Goal: Task Accomplishment & Management: Use online tool/utility

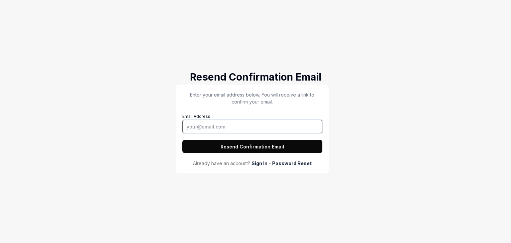
click at [214, 128] on input "Email Address" at bounding box center [252, 126] width 140 height 13
click at [245, 127] on input "Email Address" at bounding box center [252, 126] width 140 height 13
type input "mmfmunzira98@gmail.com"
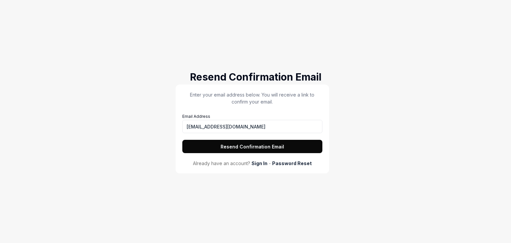
click at [251, 145] on button "Resend Confirmation Email" at bounding box center [252, 146] width 140 height 13
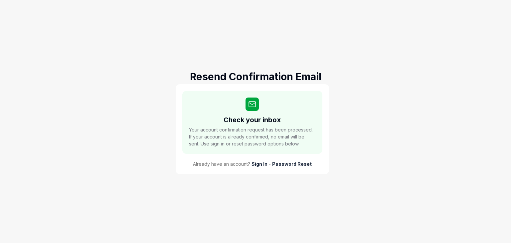
click at [259, 163] on link "Sign In" at bounding box center [260, 164] width 16 height 7
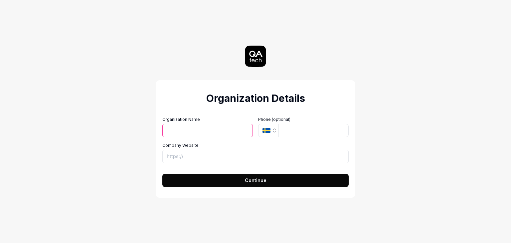
click at [193, 128] on input "Organization Name" at bounding box center [208, 130] width 91 height 13
type input "u"
type input "Test"
click at [194, 155] on input "Company Website" at bounding box center [256, 156] width 186 height 13
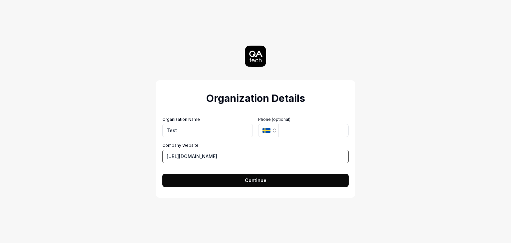
type input "https://exmpale.com"
click at [251, 180] on span "Continue" at bounding box center [256, 180] width 22 height 7
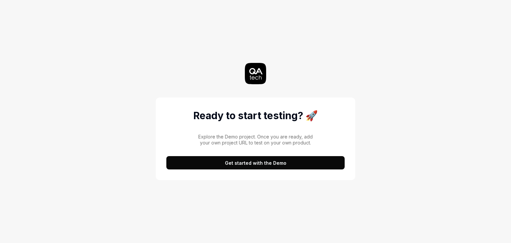
click at [256, 165] on button "Get started with the Demo" at bounding box center [255, 162] width 178 height 13
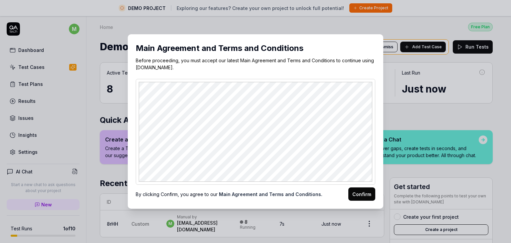
click at [366, 199] on button "Confirm" at bounding box center [362, 193] width 27 height 13
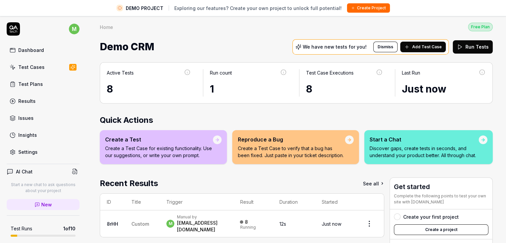
scroll to position [57, 0]
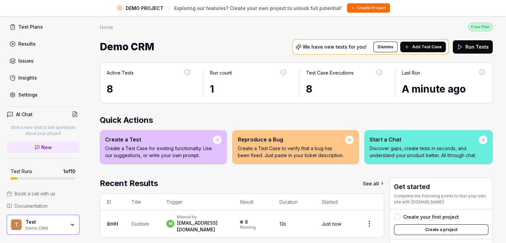
click at [33, 95] on div "Settings" at bounding box center [27, 94] width 19 height 7
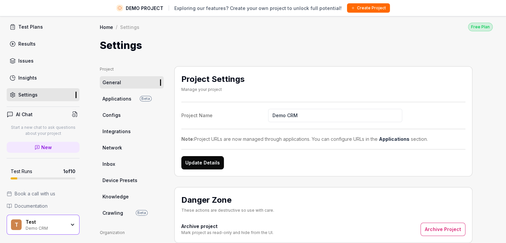
click at [111, 98] on span "Applications" at bounding box center [117, 98] width 29 height 7
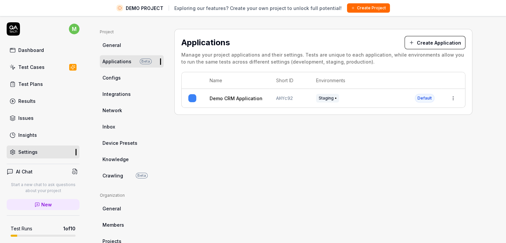
click at [15, 30] on icon at bounding box center [13, 28] width 13 height 13
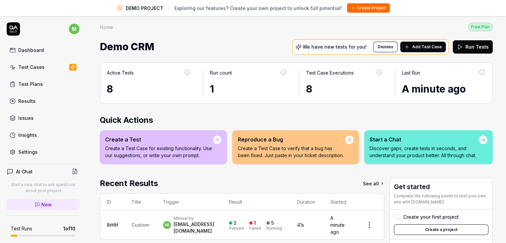
scroll to position [17, 0]
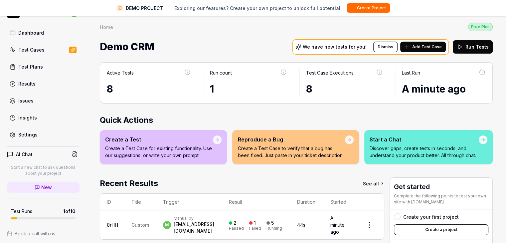
click at [24, 132] on div "Settings" at bounding box center [27, 134] width 19 height 7
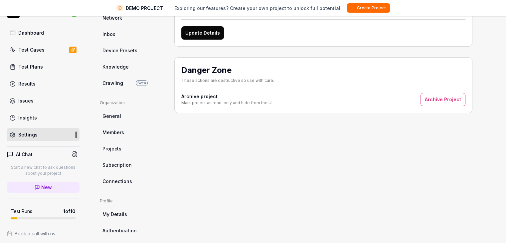
scroll to position [130, 0]
click at [113, 111] on link "General" at bounding box center [132, 116] width 64 height 12
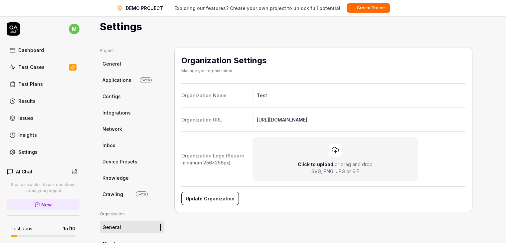
scroll to position [3, 0]
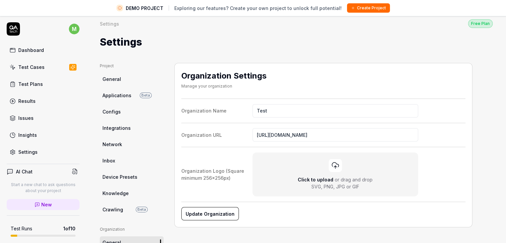
click at [119, 92] on span "Applications" at bounding box center [117, 95] width 29 height 7
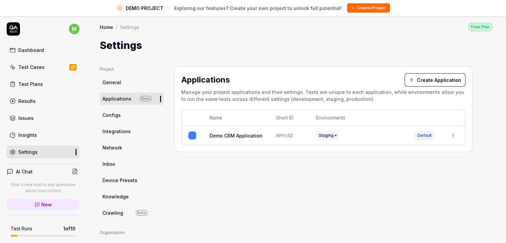
scroll to position [57, 0]
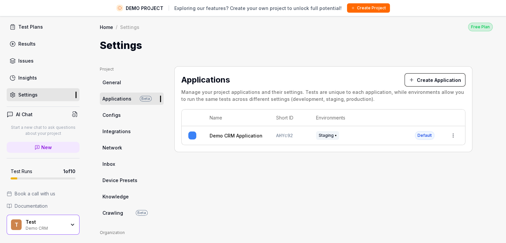
click at [32, 204] on span "Documentation" at bounding box center [31, 205] width 33 height 7
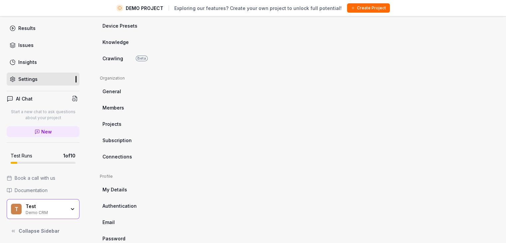
scroll to position [0, 0]
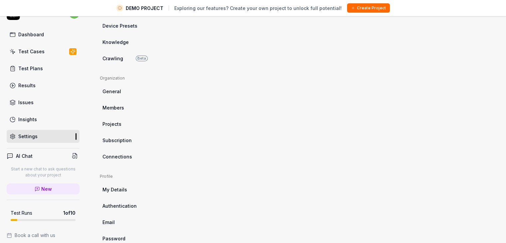
click at [35, 32] on div "Dashboard" at bounding box center [31, 34] width 26 height 7
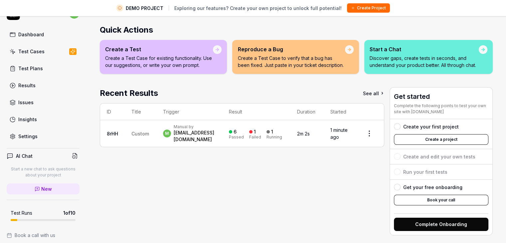
scroll to position [92, 0]
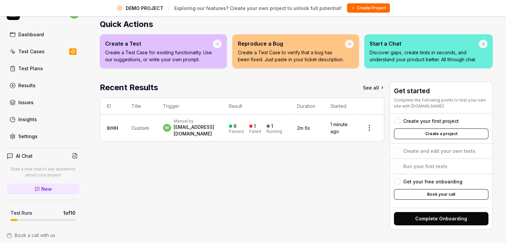
click at [444, 212] on button "Complete Onboarding" at bounding box center [441, 218] width 95 height 13
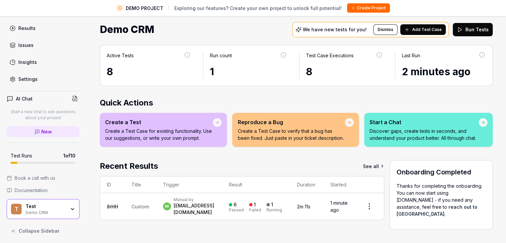
scroll to position [0, 0]
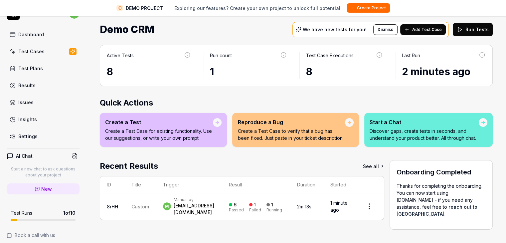
click at [32, 135] on div "Settings" at bounding box center [27, 136] width 19 height 7
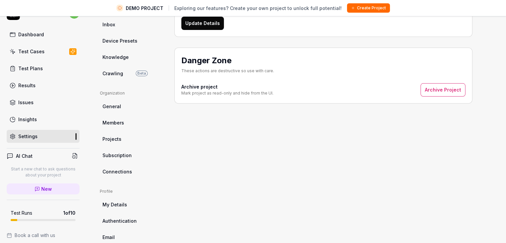
scroll to position [124, 0]
click at [118, 104] on span "General" at bounding box center [112, 106] width 19 height 7
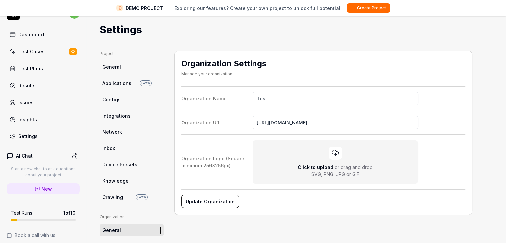
click at [114, 69] on span "General" at bounding box center [112, 66] width 19 height 7
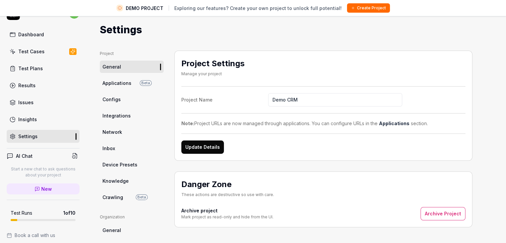
click at [207, 145] on button "Update Details" at bounding box center [202, 147] width 43 height 13
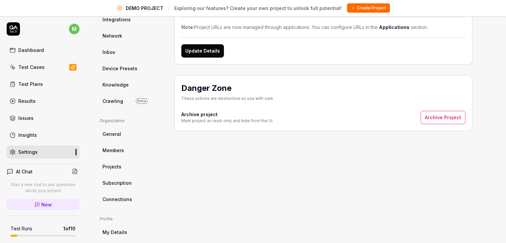
scroll to position [154, 0]
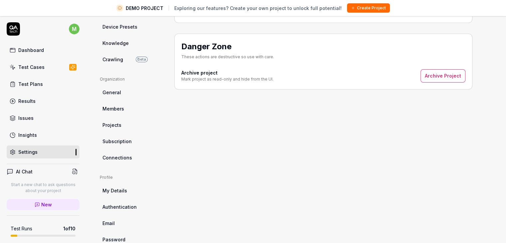
click at [115, 191] on span "My Details" at bounding box center [115, 190] width 25 height 7
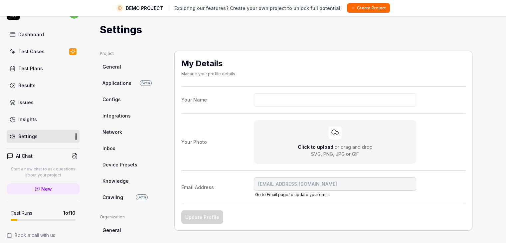
click at [39, 70] on div "Test Plans" at bounding box center [30, 68] width 25 height 7
click at [36, 40] on link "Dashboard" at bounding box center [43, 34] width 73 height 13
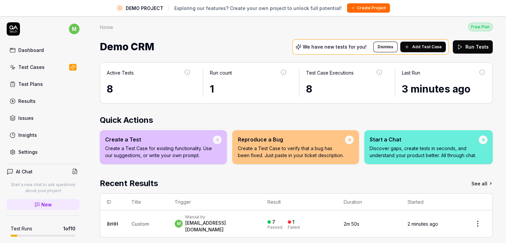
click at [37, 48] on div "Dashboard" at bounding box center [31, 50] width 26 height 7
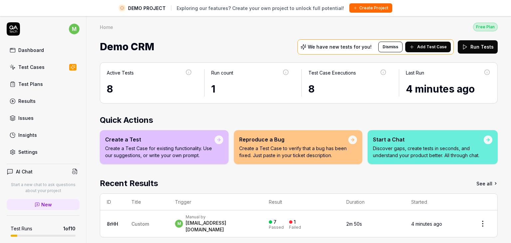
click at [67, 28] on html "DEMO PROJECT Exploring our features? Create your own project to unlock full pot…" at bounding box center [255, 129] width 511 height 259
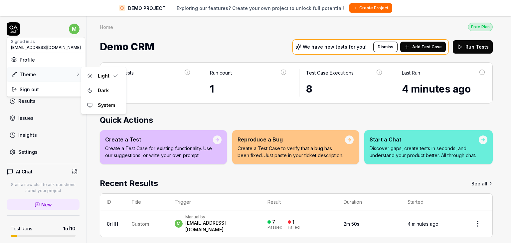
click at [52, 74] on div "Theme" at bounding box center [46, 74] width 78 height 15
click at [97, 94] on div "Dark" at bounding box center [103, 91] width 16 height 10
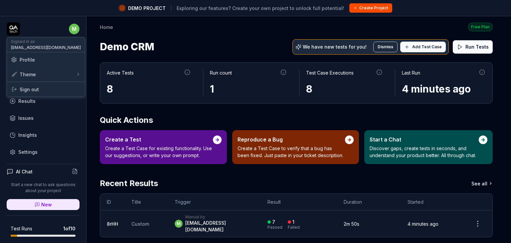
click at [70, 27] on html "DEMO PROJECT Exploring our features? Create your own project to unlock full pot…" at bounding box center [255, 129] width 511 height 259
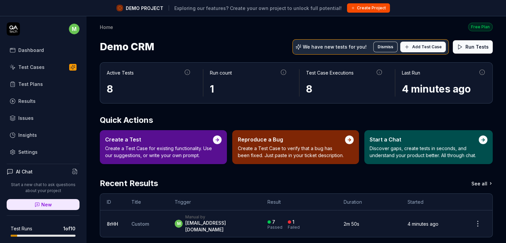
click at [190, 44] on html "DEMO PROJECT Exploring our features? Create your own project to unlock full pot…" at bounding box center [253, 129] width 506 height 259
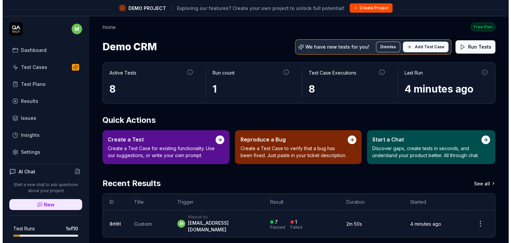
scroll to position [57, 0]
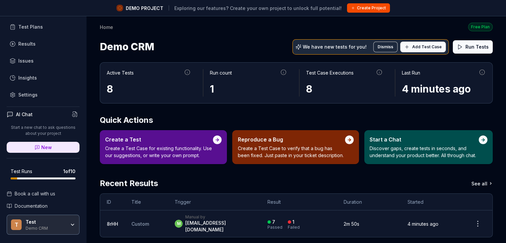
click at [48, 229] on div "T Test Demo CRM" at bounding box center [43, 225] width 73 height 20
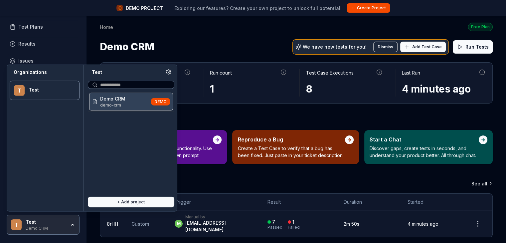
click at [117, 203] on button "+ Add project" at bounding box center [131, 202] width 87 height 11
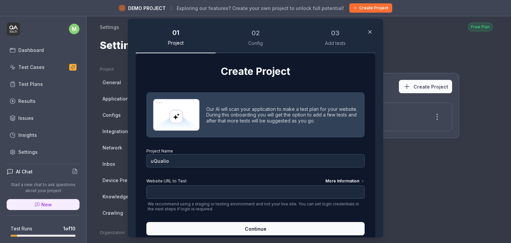
scroll to position [16, 0]
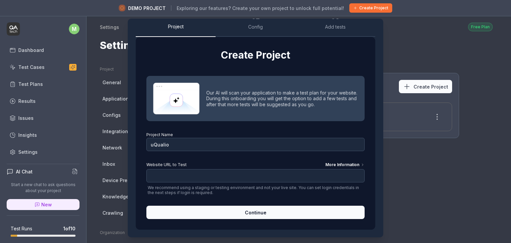
type input "uQualio"
click at [166, 179] on input "Website URL to Test More Information" at bounding box center [256, 175] width 218 height 13
paste input "https://issue606.development.uqualio.com/"
type input "https://issue606.development.uqualio.com/"
click at [257, 212] on span "Continue" at bounding box center [256, 212] width 22 height 7
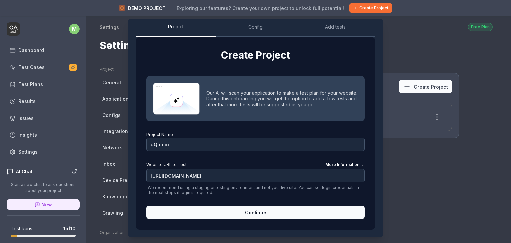
scroll to position [0, 0]
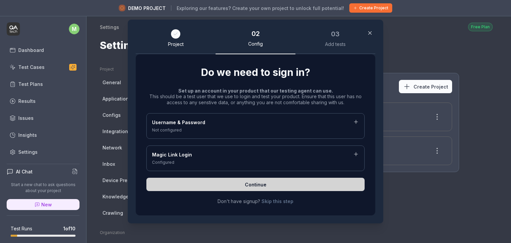
click at [230, 120] on div "Username & Password" at bounding box center [255, 123] width 207 height 8
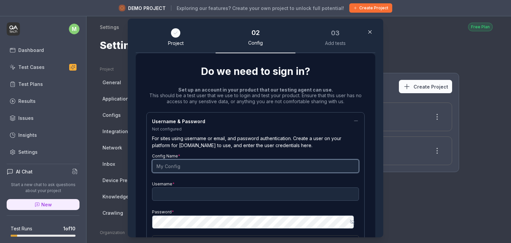
click at [180, 169] on input "Config Name *" at bounding box center [255, 166] width 207 height 13
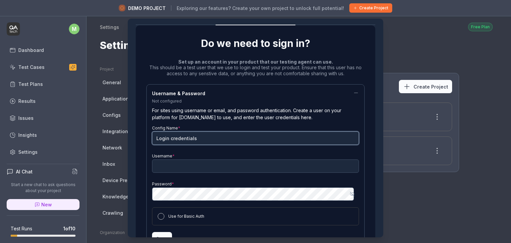
type input "Login credentials"
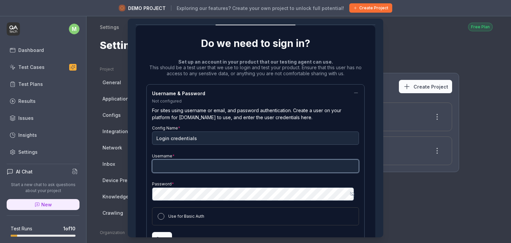
click at [165, 160] on input "Username *" at bounding box center [255, 166] width 207 height 13
paste input "munsira@uqualio.com"
type input "munsira@uqualio.com"
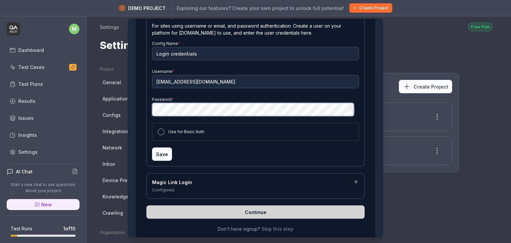
scroll to position [116, 0]
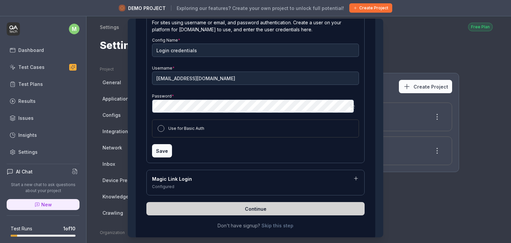
click at [155, 129] on div "Use for Basic Auth" at bounding box center [255, 129] width 207 height 18
click at [158, 128] on button "Use for Basic Auth" at bounding box center [161, 128] width 7 height 7
click at [160, 152] on button "Save" at bounding box center [162, 150] width 20 height 13
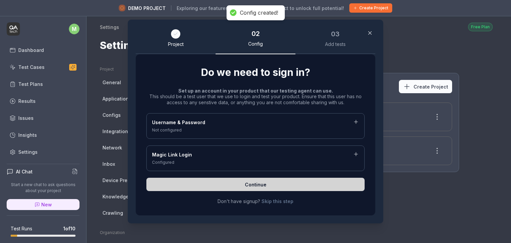
scroll to position [0, 0]
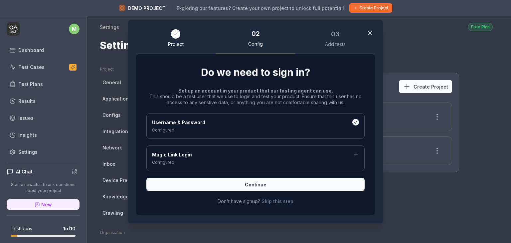
click at [237, 183] on button "Continue" at bounding box center [256, 184] width 218 height 13
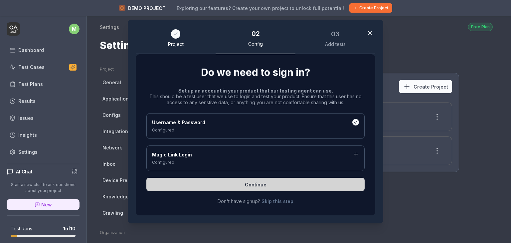
click at [332, 42] on div "Add tests" at bounding box center [335, 44] width 21 height 6
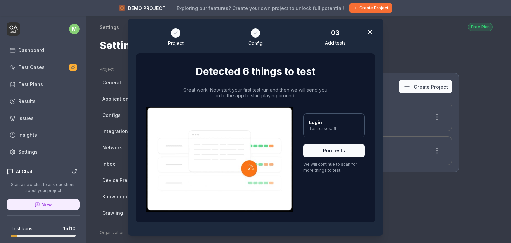
click at [368, 33] on icon "button" at bounding box center [370, 32] width 6 height 6
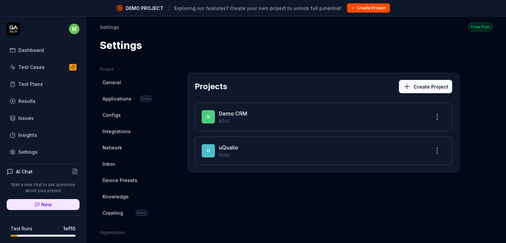
click at [236, 152] on p "5D0a" at bounding box center [322, 155] width 206 height 6
click at [237, 148] on link "uQualio" at bounding box center [228, 147] width 19 height 7
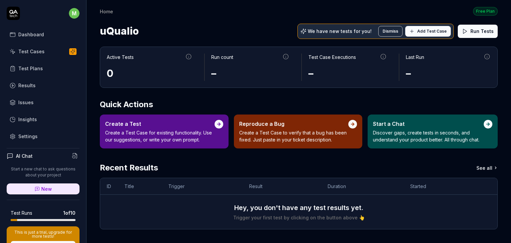
click at [362, 32] on p "We have new tests for you!" at bounding box center [340, 31] width 64 height 5
click at [431, 29] on span "Add Test Case" at bounding box center [433, 31] width 30 height 6
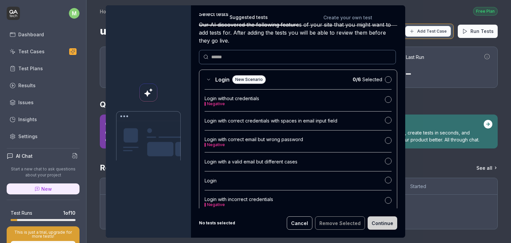
scroll to position [29, 0]
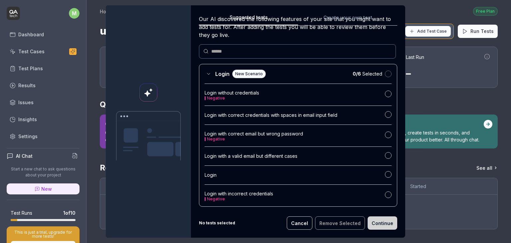
click at [385, 75] on button "button" at bounding box center [388, 74] width 7 height 7
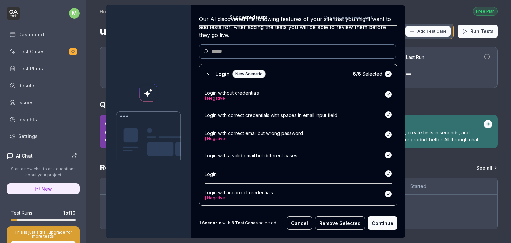
scroll to position [90, 0]
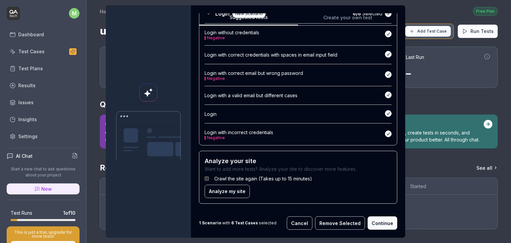
click at [382, 225] on button "Continue" at bounding box center [383, 222] width 30 height 13
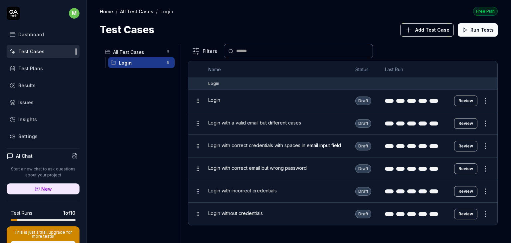
click at [465, 101] on button "Review" at bounding box center [466, 101] width 23 height 11
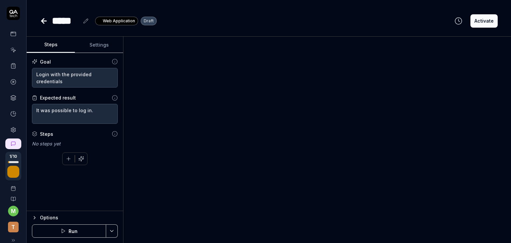
type textarea "*"
click at [68, 81] on textarea "Login with the provided credentials" at bounding box center [75, 78] width 86 height 20
click at [84, 114] on textarea "It was possible to log in." at bounding box center [75, 114] width 86 height 20
click at [10, 48] on icon at bounding box center [13, 50] width 6 height 6
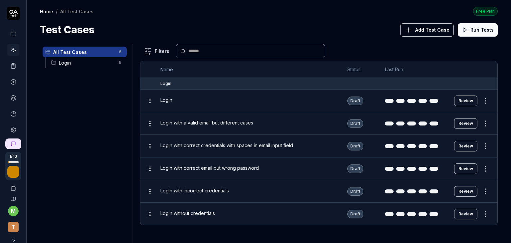
click at [83, 61] on span "Login" at bounding box center [87, 62] width 56 height 7
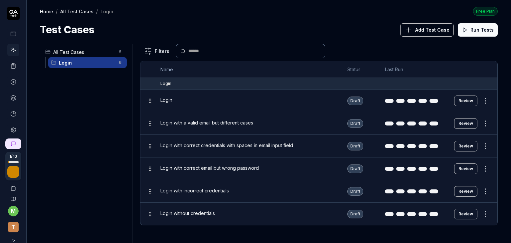
click at [86, 54] on span "All Test Cases" at bounding box center [84, 52] width 62 height 7
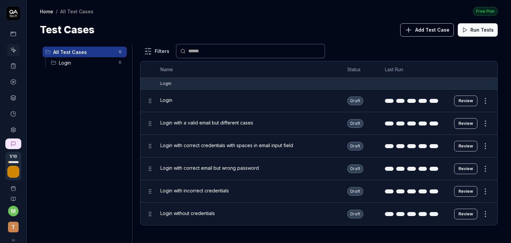
click at [10, 66] on icon at bounding box center [13, 66] width 6 height 6
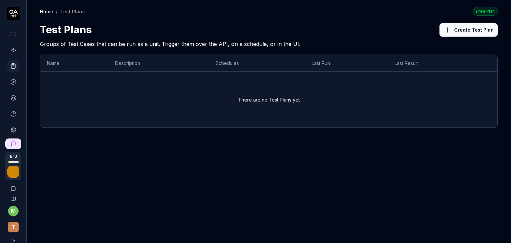
click at [461, 23] on button "Create Test Plan" at bounding box center [469, 29] width 58 height 13
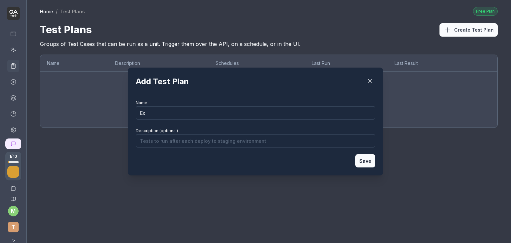
type input "E"
drag, startPoint x: 163, startPoint y: 115, endPoint x: 138, endPoint y: 115, distance: 24.3
click at [138, 115] on input "Regression Test Suite" at bounding box center [256, 112] width 240 height 13
type input "Functional Test Suite"
click at [362, 161] on button "Save" at bounding box center [366, 160] width 20 height 13
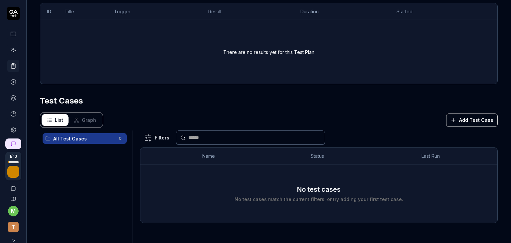
scroll to position [155, 0]
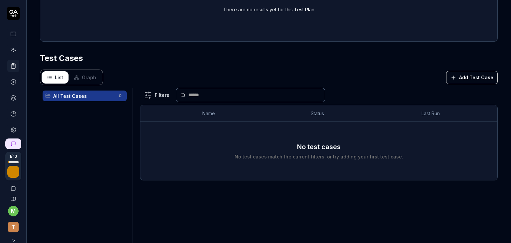
click at [475, 80] on button "Add Test Case" at bounding box center [473, 77] width 52 height 13
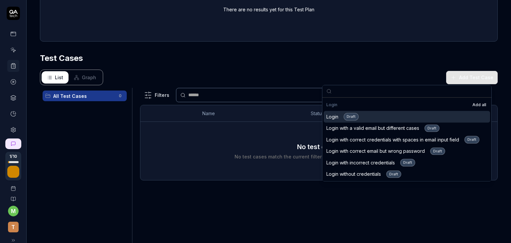
click at [478, 106] on button "Add all" at bounding box center [480, 105] width 16 height 8
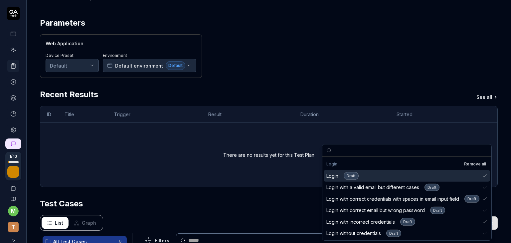
scroll to position [0, 0]
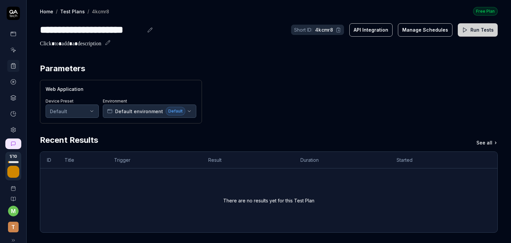
click at [11, 54] on link at bounding box center [13, 50] width 12 height 12
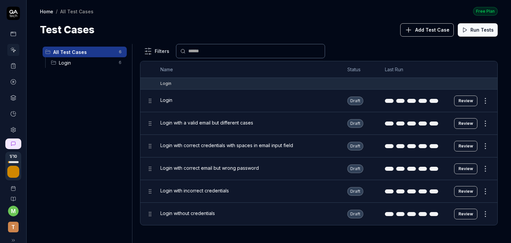
click at [268, 26] on div "Test Cases Add Test Case Run Tests" at bounding box center [269, 29] width 458 height 15
click at [88, 63] on span "Login" at bounding box center [87, 62] width 56 height 7
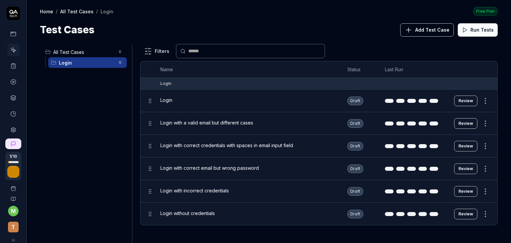
click at [89, 50] on span "All Test Cases" at bounding box center [84, 52] width 62 height 7
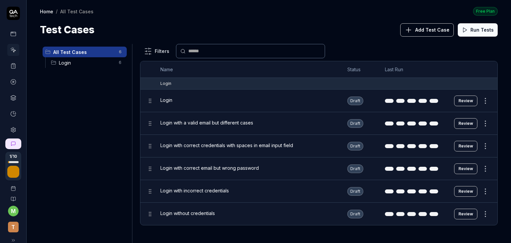
click at [423, 30] on span "Add Test Case" at bounding box center [433, 29] width 34 height 7
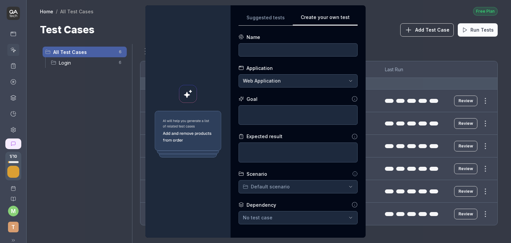
click at [342, 54] on div "**********" at bounding box center [298, 121] width 119 height 216
click at [278, 53] on input at bounding box center [298, 49] width 119 height 13
type input "C"
type input "T"
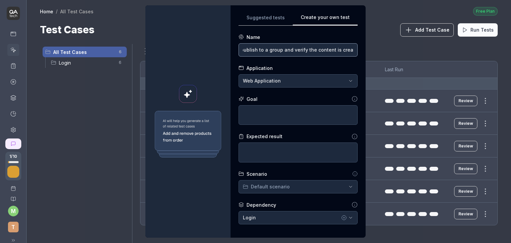
type input "Create a course, add videos , add test, publish to a group and verify the conte…"
click at [261, 116] on textarea at bounding box center [298, 115] width 119 height 20
type textarea "*"
type textarea "T"
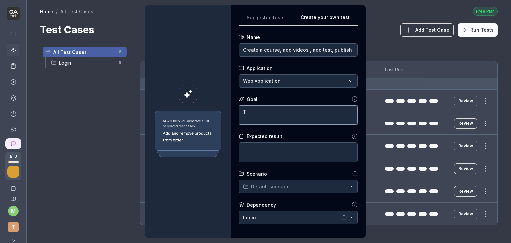
type textarea "*"
type textarea "Th"
type textarea "*"
type textarea "The"
type textarea "*"
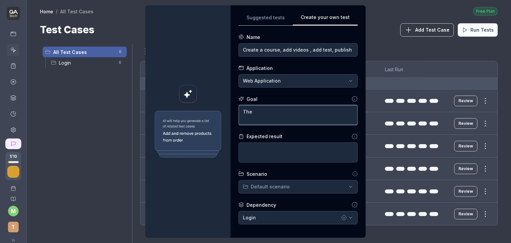
type textarea "The"
type textarea "*"
type textarea "The us"
type textarea "*"
type textarea "The use"
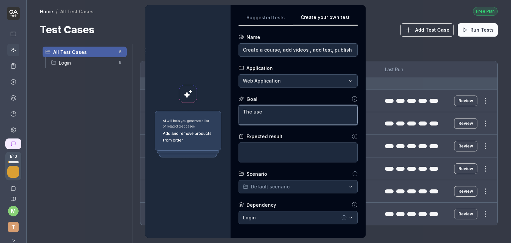
type textarea "*"
type textarea "The user"
type textarea "*"
type textarea "The user"
type textarea "*"
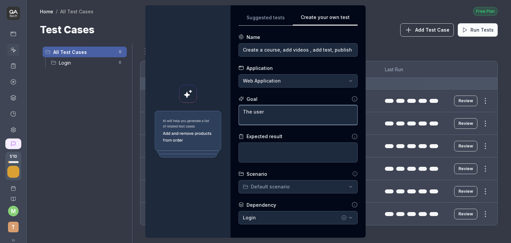
type textarea "The user s"
type textarea "*"
type textarea "The user sh"
type textarea "*"
type textarea "The user sho"
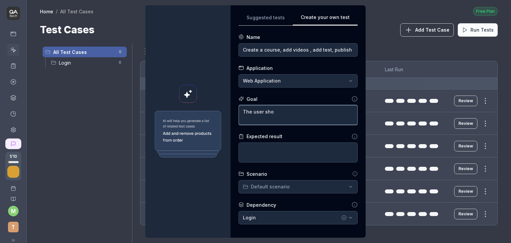
type textarea "*"
type textarea "The user shou"
type textarea "*"
type textarea "The user shoul"
type textarea "*"
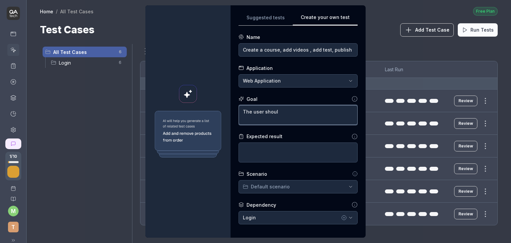
type textarea "The user should"
type textarea "*"
type textarea "The user should"
type textarea "*"
type textarea "The user should b"
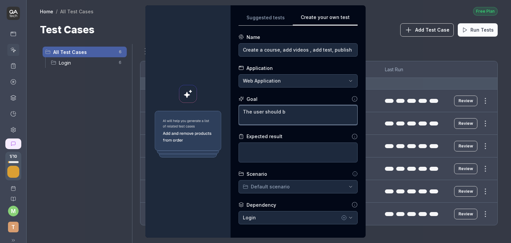
type textarea "*"
type textarea "The user should b"
type textarea "*"
type textarea "The user should b a"
type textarea "*"
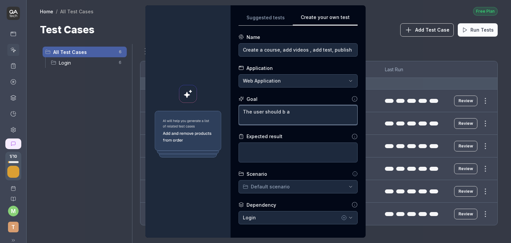
type textarea "The user should b"
type textarea "*"
type textarea "The user should b"
type textarea "*"
type textarea "The user should be"
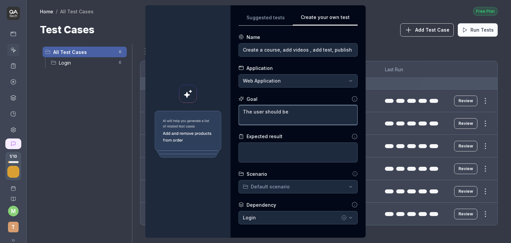
type textarea "*"
type textarea "The user should be"
type textarea "*"
type textarea "The user should be a"
type textarea "*"
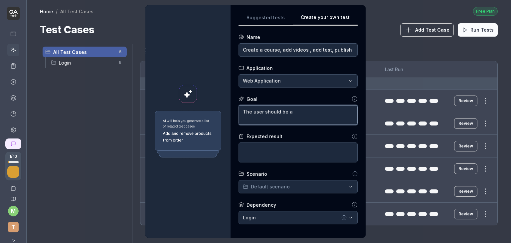
type textarea "The user should be ab"
type textarea "*"
type textarea "The user should be abl"
type textarea "*"
type textarea "The user should be able"
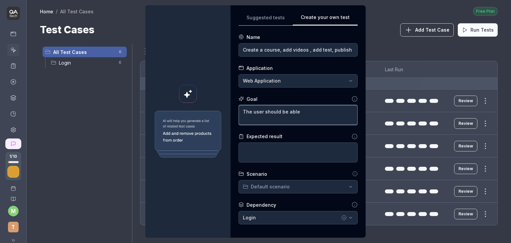
type textarea "*"
type textarea "The user should be able"
type textarea "*"
type textarea "The user should be able t"
type textarea "*"
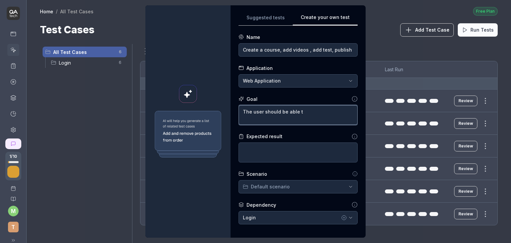
type textarea "The user should be able to"
type textarea "*"
type textarea "The user should be able to"
type textarea "*"
type textarea "The user should be able to c"
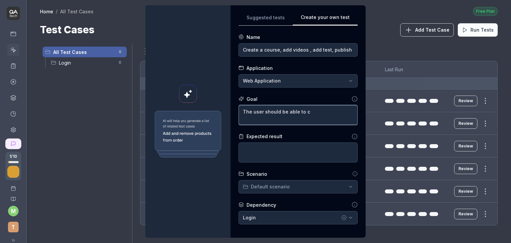
type textarea "*"
type textarea "The user should be able to cr"
type textarea "*"
type textarea "The user should be able to cre"
type textarea "*"
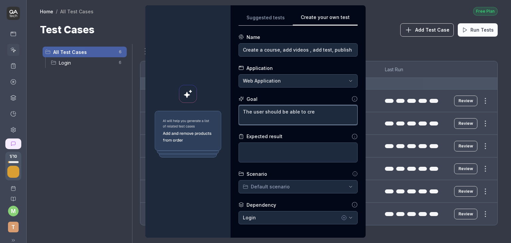
type textarea "The user should be able to crea"
type textarea "*"
type textarea "The user should be able to creat"
type textarea "*"
type textarea "The user should be able to create"
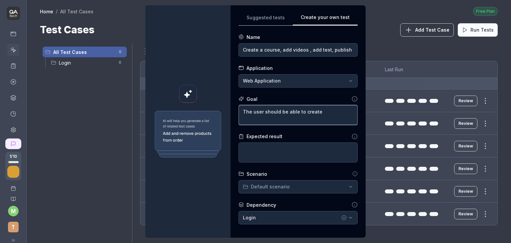
type textarea "*"
type textarea "The user should be able to create"
type textarea "*"
type textarea "The user should be able to create a"
type textarea "*"
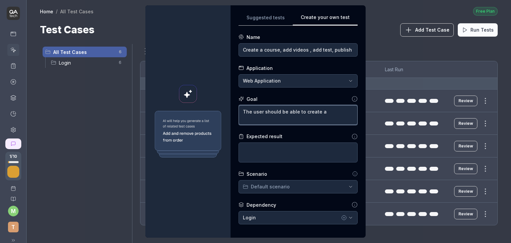
type textarea "The user should be able to create a"
type textarea "*"
type textarea "The user should be able to create a"
type textarea "*"
type textarea "The user should be able to create"
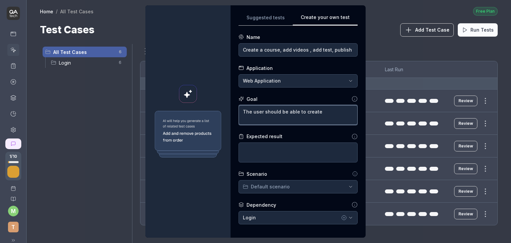
type textarea "*"
type textarea "The user should be able to create"
type textarea "*"
type textarea "The user should be able to creat"
type textarea "*"
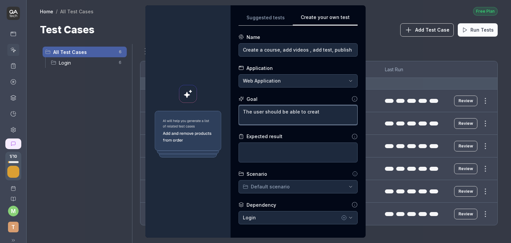
type textarea "The user should be able to crea"
type textarea "*"
type textarea "The user should be able to cre"
type textarea "*"
type textarea "The user should be able to cr"
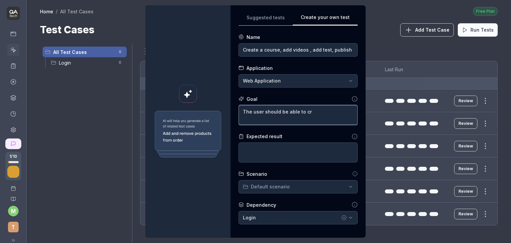
type textarea "*"
type textarea "The user should be able to c"
type textarea "*"
type textarea "The user should be able to"
type textarea "*"
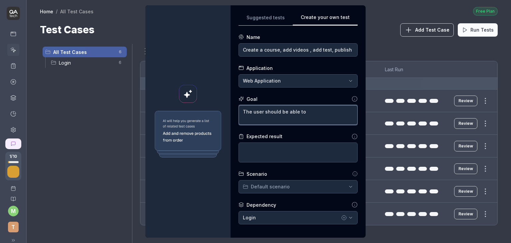
type textarea "The user should be able to"
type textarea "*"
type textarea "The user should be able to -"
type textarea "*"
type textarea "The user should be able to -c"
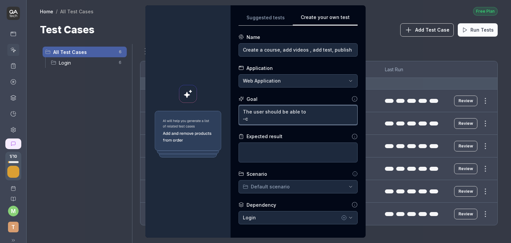
type textarea "*"
type textarea "The user should be able to -cr"
type textarea "*"
type textarea "The user should be able to -cre"
type textarea "*"
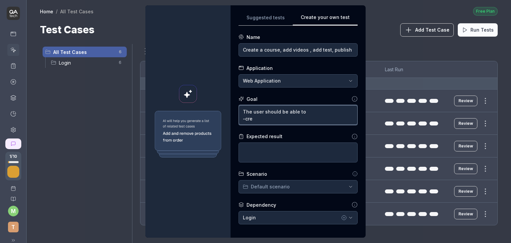
type textarea "The user should be able to -crea"
type textarea "*"
type textarea "The user should be able to -creat"
type textarea "*"
type textarea "The user should be able to -create"
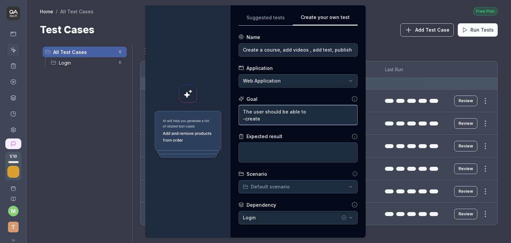
type textarea "*"
type textarea "The user should be able to -create"
type textarea "*"
type textarea "The user should be able to -create c"
type textarea "*"
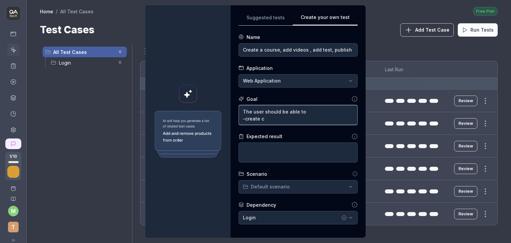
type textarea "The user should be able to -create co"
type textarea "*"
type textarea "The user should be able to -create con"
type textarea "*"
type textarea "The user should be able to -create cont"
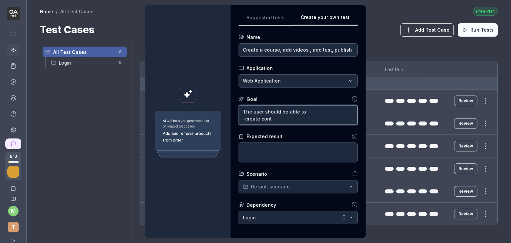
type textarea "*"
type textarea "The user should be able to -create conte"
type textarea "*"
type textarea "The user should be able to -create conten"
type textarea "*"
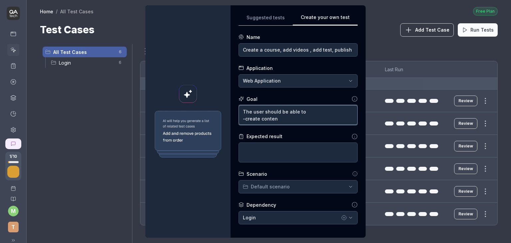
type textarea "The user should be able to -create content"
type textarea "*"
type textarea "The user should be able to -create content"
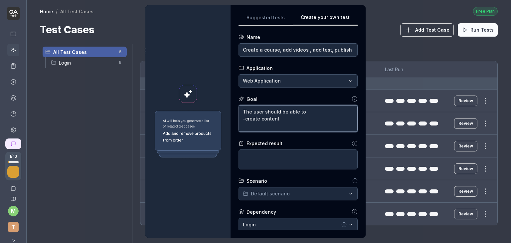
type textarea "*"
type textarea "The user should be able to -create content -"
type textarea "*"
type textarea "The user should be able to -create content -a"
type textarea "*"
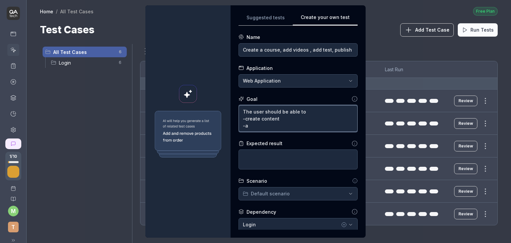
type textarea "The user should be able to -create content -ad"
type textarea "*"
type textarea "The user should be able to -create content -add"
type textarea "*"
type textarea "The user should be able to -create content -add"
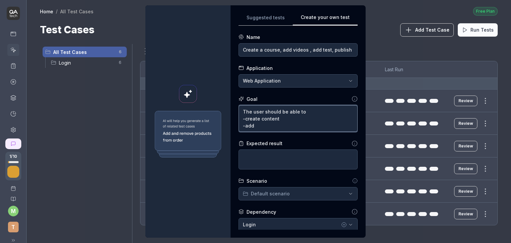
type textarea "*"
type textarea "The user should be able to -create content -add v"
type textarea "*"
type textarea "The user should be able to -create content -add vi"
type textarea "*"
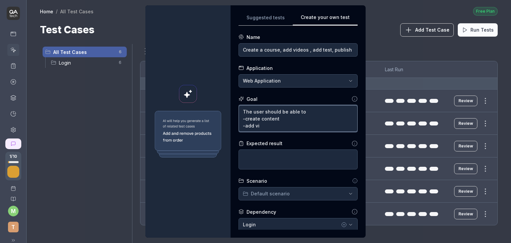
type textarea "The user should be able to -create content -add vid"
type textarea "*"
type textarea "The user should be able to -create content -add vide"
type textarea "*"
type textarea "The user should be able to -create content -add video"
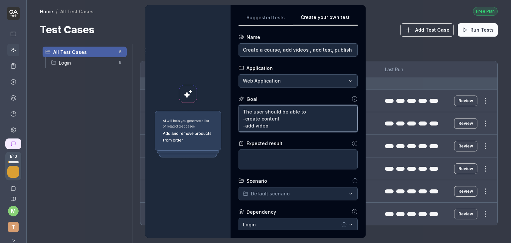
type textarea "*"
type textarea "The user should be able to -create content -add videos"
type textarea "*"
type textarea "The user should be able to -create content -add videos"
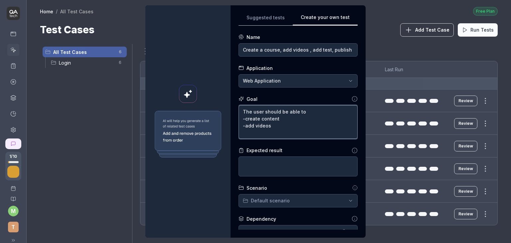
type textarea "*"
type textarea "The user should be able to -create content -add videos -"
type textarea "*"
type textarea "The user should be able to -create content -add videos -a"
type textarea "*"
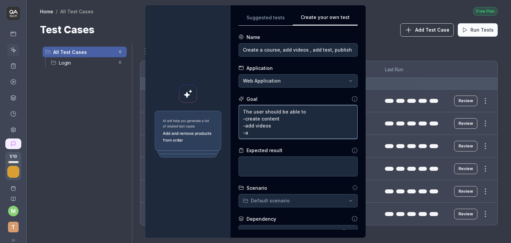
type textarea "The user should be able to -create content -add videos -ad"
type textarea "*"
type textarea "The user should be able to -create content -add videos -add"
type textarea "*"
type textarea "The user should be able to -create content -add videos -add"
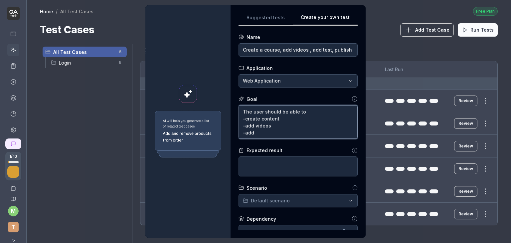
click at [281, 120] on textarea "The user should be able to -create content -add videos -add" at bounding box center [298, 122] width 119 height 34
type textarea "*"
type textarea "The user should be able to -create content -add videos -add"
type textarea "*"
type textarea "The user should be able to -create content w -add videos -add"
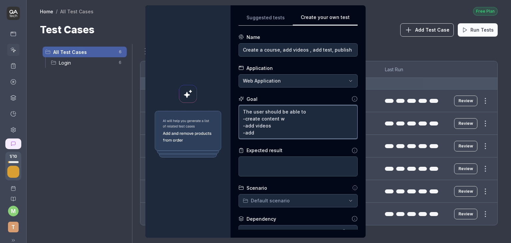
type textarea "*"
type textarea "The user should be able to -create content wi -add videos -add"
type textarea "*"
type textarea "The user should be able to -create content wit -add videos -add"
type textarea "*"
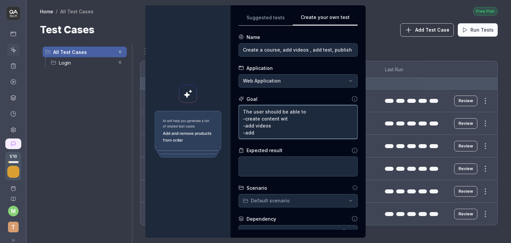
type textarea "The user should be able to -create content with -add videos -add"
type textarea "*"
type textarea "The user should be able to -create content with -add videos -add"
type textarea "*"
type textarea "The user should be able to -create content with r -add videos -add"
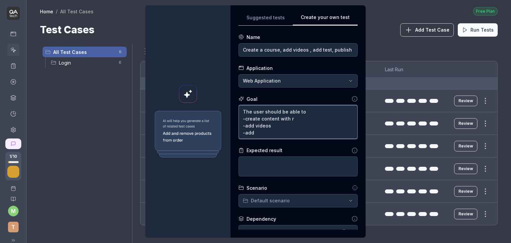
type textarea "*"
type textarea "The user should be able to -create content with ra -add videos -add"
type textarea "*"
type textarea "The user should be able to -create content with ran -add videos -add"
type textarea "*"
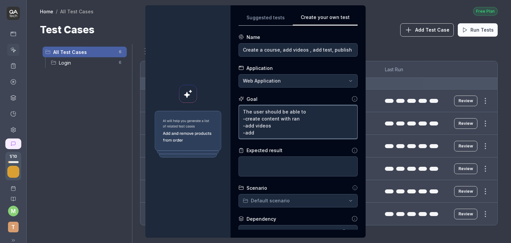
type textarea "The user should be able to -create content with rand -add videos -add"
type textarea "*"
type textarea "The user should be able to -create content with rando -add videos -add"
click at [260, 130] on textarea "The user should be able to -create content with random unique string -add video…" at bounding box center [298, 122] width 119 height 34
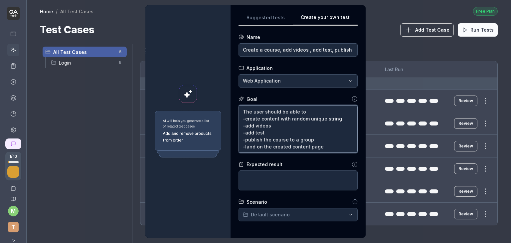
scroll to position [33, 0]
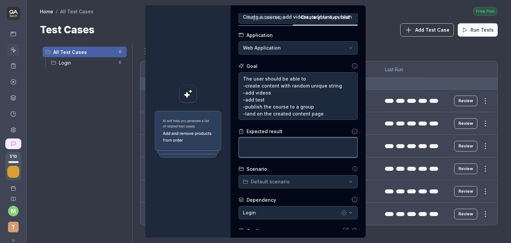
click at [273, 147] on textarea at bounding box center [298, 148] width 119 height 20
paste textarea "The user should be able to -create content with random unique string -add video…"
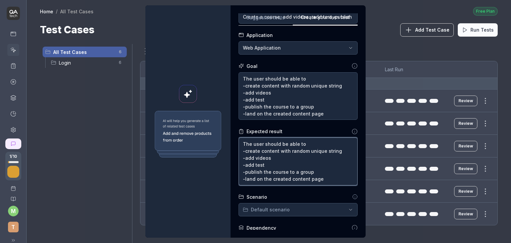
drag, startPoint x: 323, startPoint y: 179, endPoint x: 240, endPoint y: 142, distance: 91.2
click at [240, 142] on textarea "The user should be able to -create content with random unique string -add video…" at bounding box center [298, 162] width 119 height 48
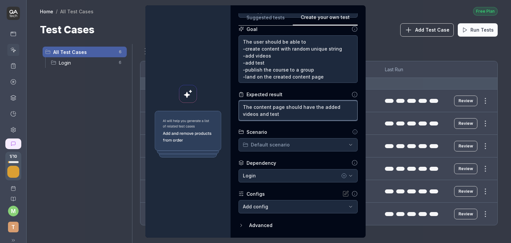
scroll to position [76, 0]
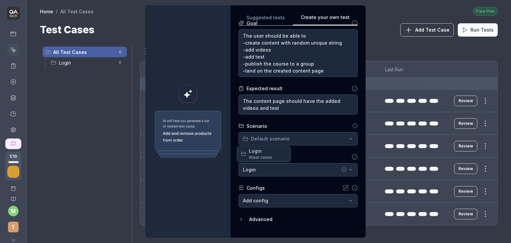
click at [300, 141] on div "**********" at bounding box center [255, 121] width 511 height 243
click at [312, 150] on div "**********" at bounding box center [255, 121] width 511 height 243
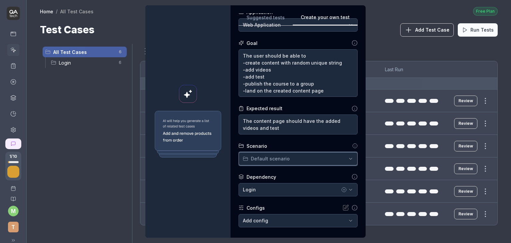
scroll to position [91, 0]
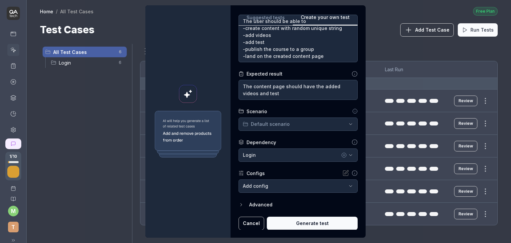
click at [241, 204] on icon "button" at bounding box center [241, 204] width 1 height 3
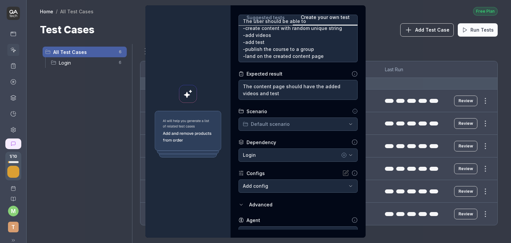
scroll to position [122, 0]
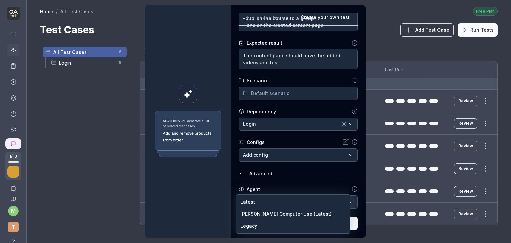
click at [264, 200] on body "1 / 10 m T Home / All Test Cases Free Plan Home / All Test Cases Free Plan Test…" at bounding box center [255, 121] width 511 height 243
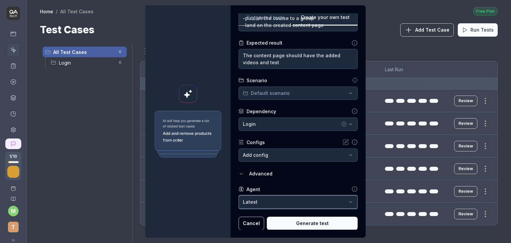
click at [291, 179] on div "**********" at bounding box center [255, 121] width 511 height 243
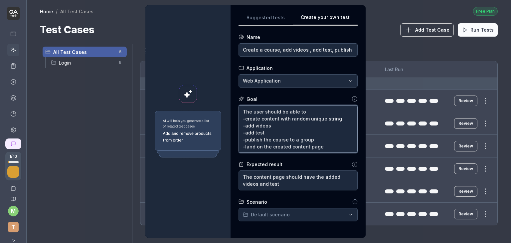
click at [305, 113] on textarea "The user should be able to -create content with random unique string -add video…" at bounding box center [298, 129] width 119 height 48
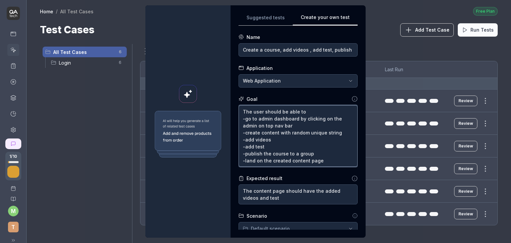
click at [335, 131] on textarea "The user should be able to -go to admin dashboard by clicking on the admin on t…" at bounding box center [298, 136] width 119 height 62
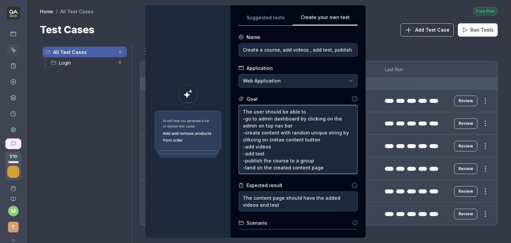
scroll to position [143, 0]
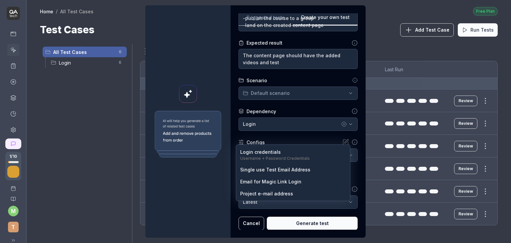
click at [280, 152] on body "1 / 10 m T Home / All Test Cases Free Plan Home / All Test Cases Free Plan Test…" at bounding box center [255, 121] width 511 height 243
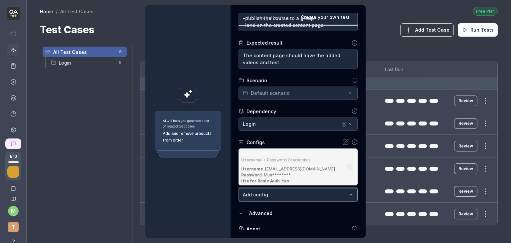
scroll to position [182, 0]
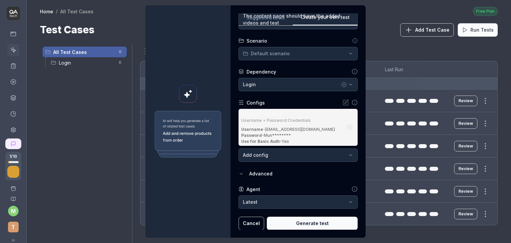
click at [304, 178] on form "**********" at bounding box center [298, 40] width 119 height 379
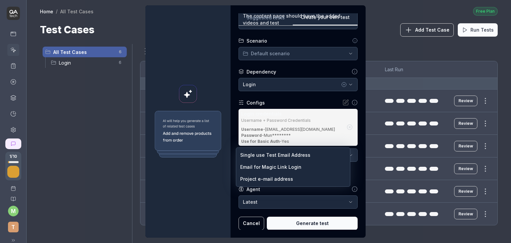
click at [317, 153] on body "1 / 10 m T Home / All Test Cases Free Plan Home / All Test Cases Free Plan Test…" at bounding box center [255, 121] width 511 height 243
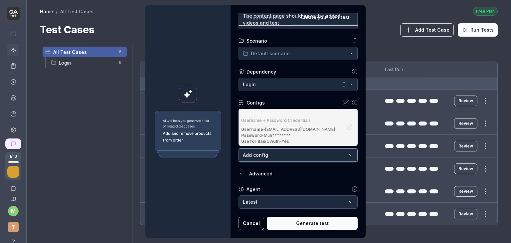
click at [221, 162] on div "**********" at bounding box center [255, 121] width 511 height 243
click at [304, 97] on form "**********" at bounding box center [298, 40] width 119 height 379
click at [260, 105] on div "Configs" at bounding box center [256, 102] width 18 height 7
click at [279, 102] on div "Configs" at bounding box center [298, 102] width 119 height 7
click at [302, 223] on button "Generate test" at bounding box center [312, 223] width 91 height 13
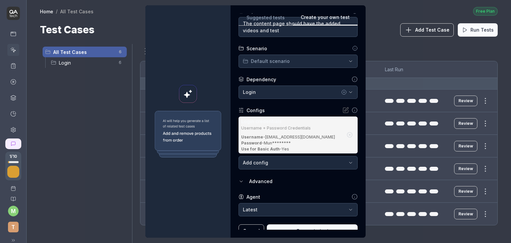
scroll to position [0, 94]
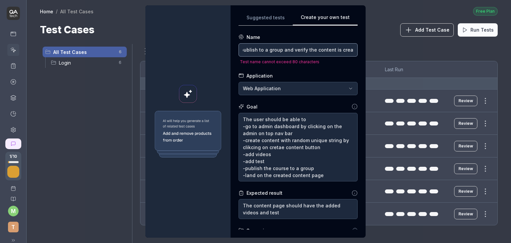
click at [315, 50] on input "Create a course, add videos , add test, publish to a group and verify the conte…" at bounding box center [298, 49] width 119 height 13
drag, startPoint x: 240, startPoint y: 51, endPoint x: 358, endPoint y: 52, distance: 118.2
click at [358, 52] on div "**********" at bounding box center [298, 121] width 135 height 232
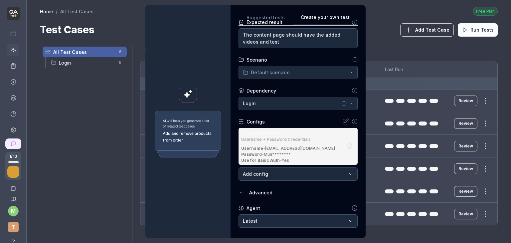
scroll to position [182, 0]
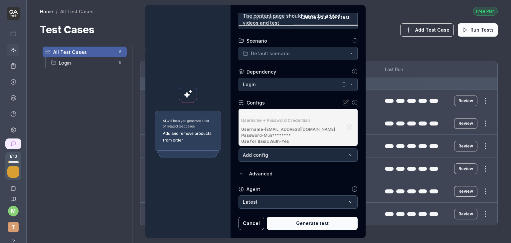
click at [302, 223] on button "Generate test" at bounding box center [312, 223] width 91 height 13
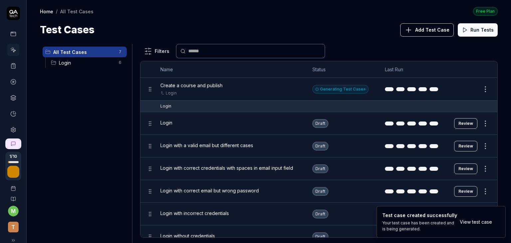
click at [256, 90] on div "Create a course and publish Login" at bounding box center [230, 89] width 139 height 14
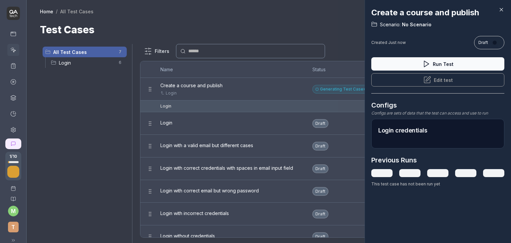
click at [503, 9] on icon at bounding box center [502, 10] width 6 height 6
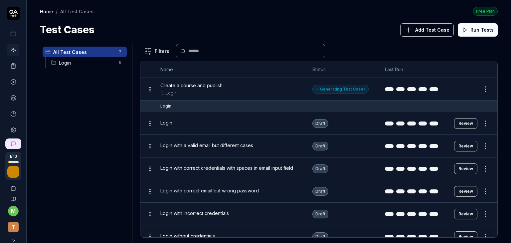
click at [350, 90] on div "Generating Test Case »" at bounding box center [341, 89] width 56 height 9
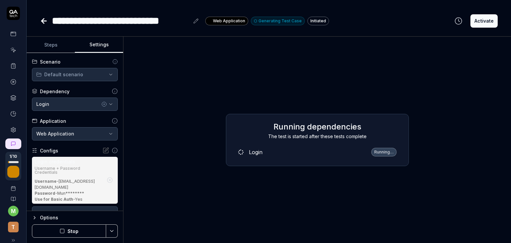
click at [99, 44] on button "Settings" at bounding box center [99, 45] width 48 height 16
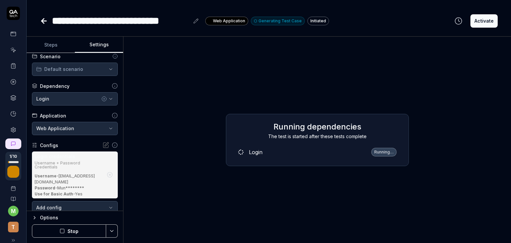
scroll to position [5, 0]
click at [108, 100] on icon "button" at bounding box center [110, 98] width 5 height 5
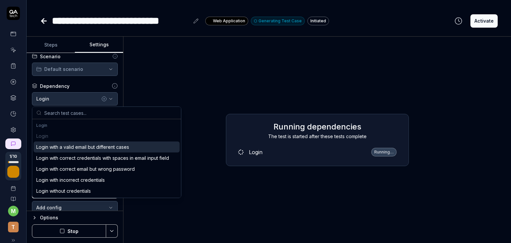
click at [87, 80] on div "**********" at bounding box center [75, 132] width 97 height 158
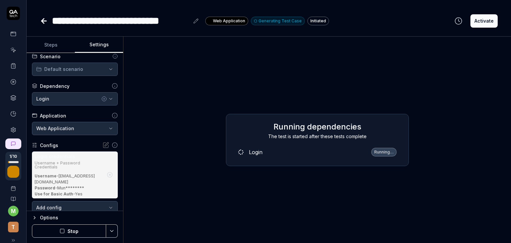
scroll to position [28, 0]
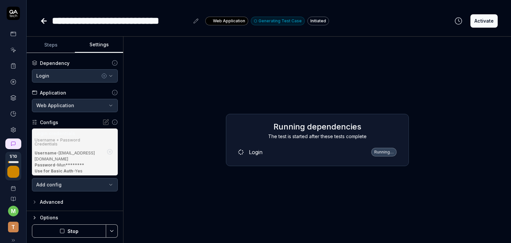
click at [50, 48] on button "Steps" at bounding box center [51, 45] width 48 height 16
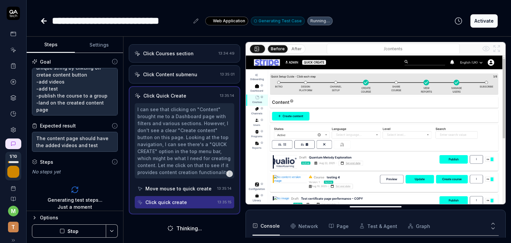
scroll to position [74, 0]
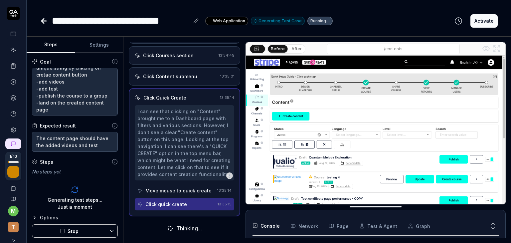
click at [82, 229] on button "Stop" at bounding box center [69, 230] width 74 height 13
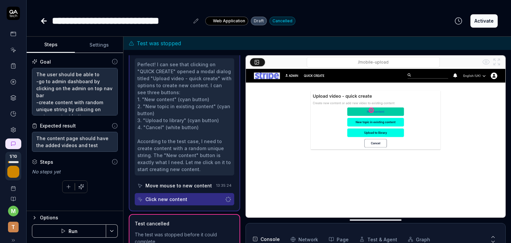
scroll to position [42, 0]
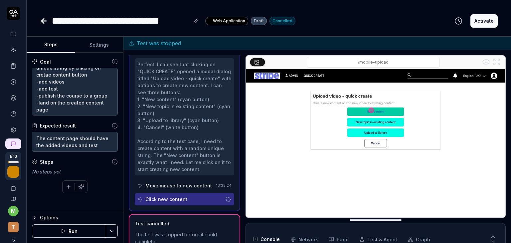
click at [163, 235] on div "The test was stopped before it could complete" at bounding box center [185, 238] width 100 height 14
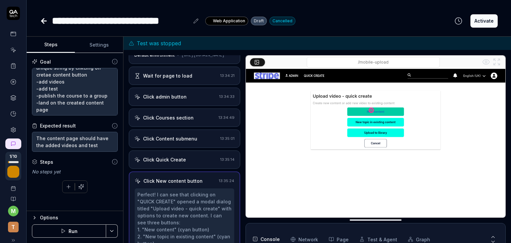
scroll to position [0, 0]
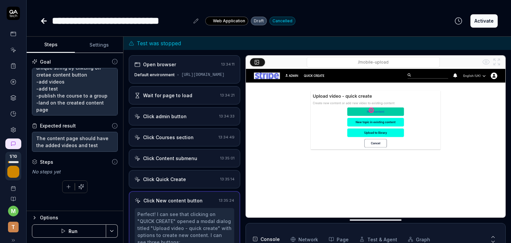
click at [178, 183] on div "Click Quick Create" at bounding box center [164, 179] width 43 height 7
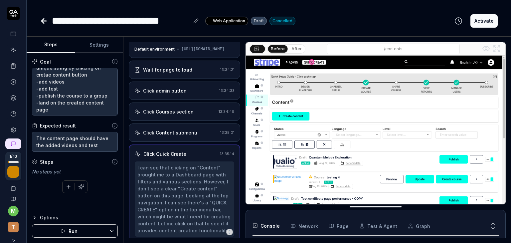
scroll to position [9, 0]
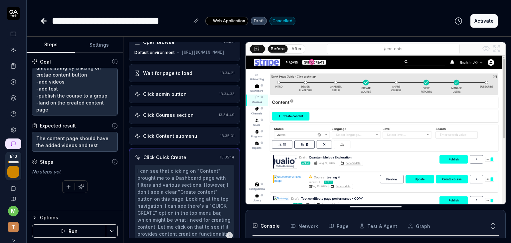
click at [194, 145] on div "Click Content submenu 13:35:01" at bounding box center [185, 136] width 112 height 18
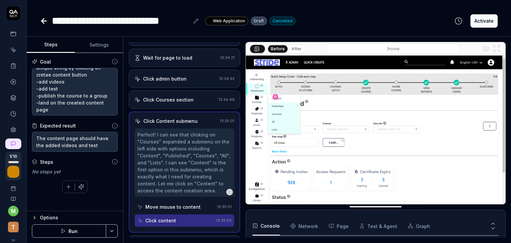
scroll to position [105, 0]
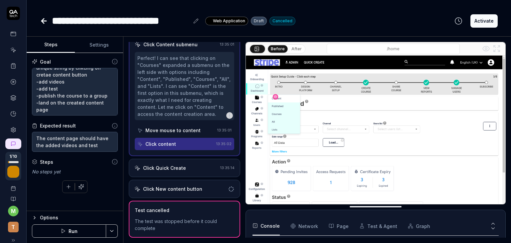
click at [190, 171] on div "Click Quick Create" at bounding box center [176, 168] width 83 height 7
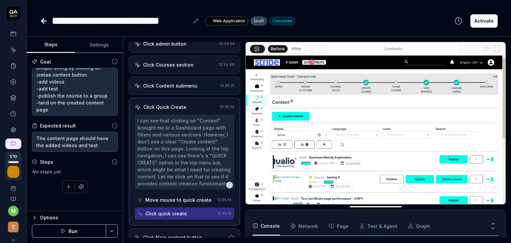
scroll to position [120, 0]
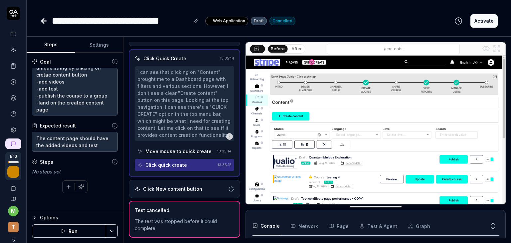
click at [187, 196] on div "Click New content button" at bounding box center [185, 189] width 112 height 18
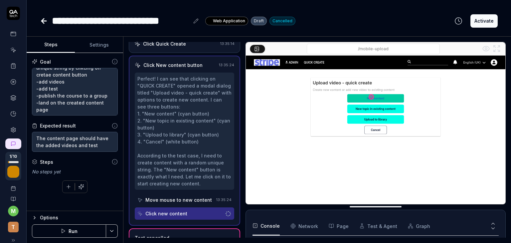
scroll to position [161, 0]
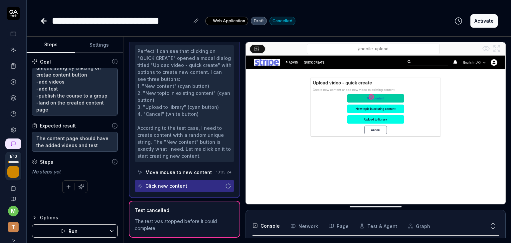
click at [165, 225] on div "The test was stopped before it could complete" at bounding box center [185, 225] width 100 height 14
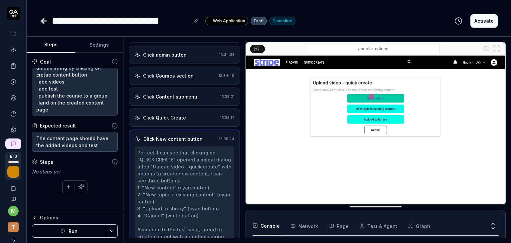
click at [192, 121] on div "Click Quick Create" at bounding box center [176, 117] width 83 height 7
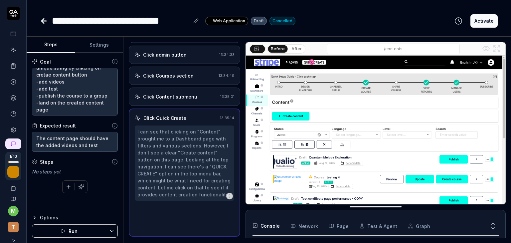
scroll to position [59, 0]
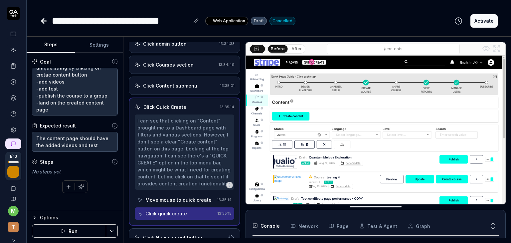
click at [195, 89] on div "Click Content submenu" at bounding box center [176, 85] width 83 height 7
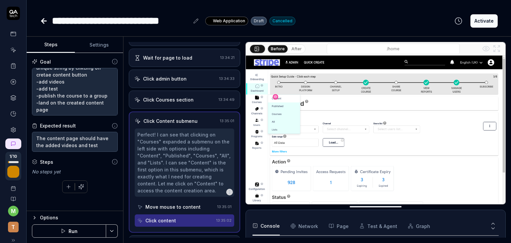
scroll to position [105, 0]
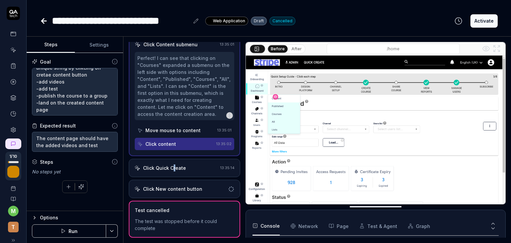
drag, startPoint x: 196, startPoint y: 173, endPoint x: 174, endPoint y: 169, distance: 22.7
click at [174, 169] on div "Click Quick Create" at bounding box center [164, 168] width 43 height 7
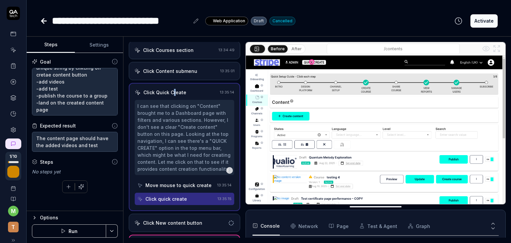
scroll to position [75, 0]
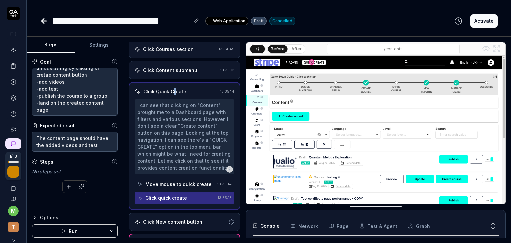
click at [12, 52] on icon at bounding box center [13, 50] width 6 height 6
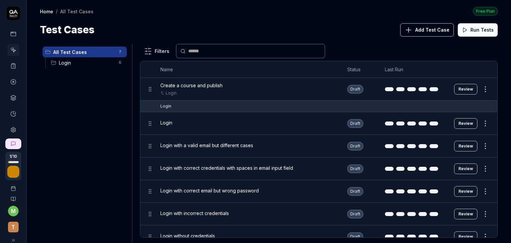
click at [212, 87] on span "Create a course and publish" at bounding box center [192, 85] width 62 height 7
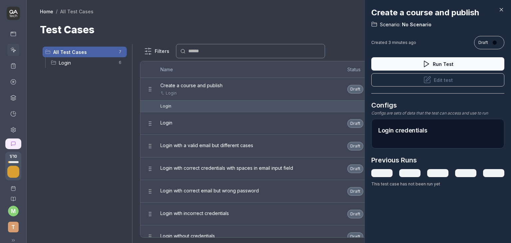
click at [438, 82] on button "Edit test" at bounding box center [438, 79] width 133 height 13
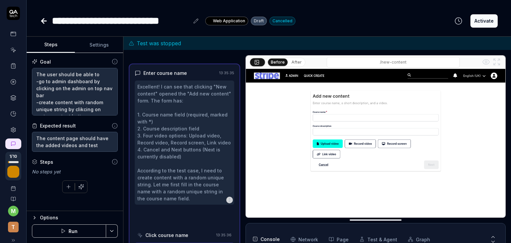
scroll to position [177, 0]
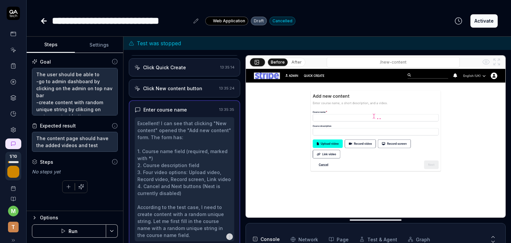
scroll to position [210, 0]
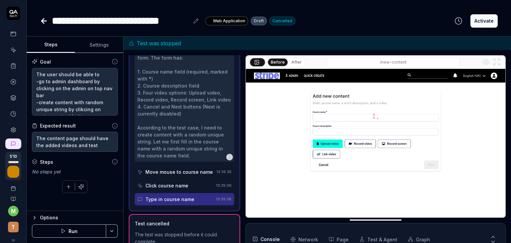
click at [182, 168] on div "Move mouse to course name" at bounding box center [180, 171] width 68 height 7
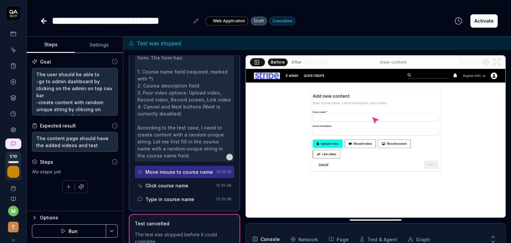
click at [180, 183] on div "Click course name" at bounding box center [167, 185] width 43 height 7
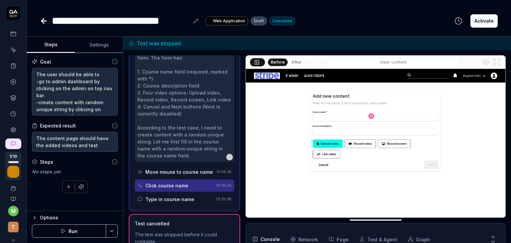
click at [180, 183] on div "Click course name" at bounding box center [167, 185] width 43 height 7
click at [187, 168] on div "Move mouse to course name" at bounding box center [180, 171] width 68 height 7
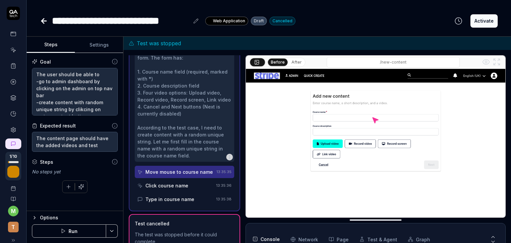
click at [187, 168] on div "Move mouse to course name" at bounding box center [180, 171] width 68 height 7
click at [185, 197] on div "Type in course name" at bounding box center [170, 199] width 49 height 7
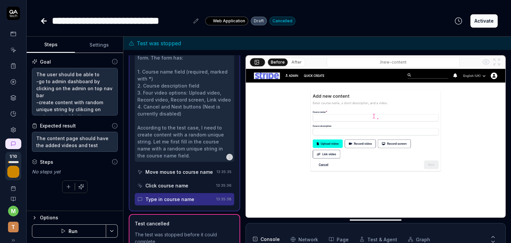
click at [100, 44] on button "Settings" at bounding box center [99, 45] width 48 height 16
click at [54, 42] on button "Steps" at bounding box center [51, 45] width 48 height 16
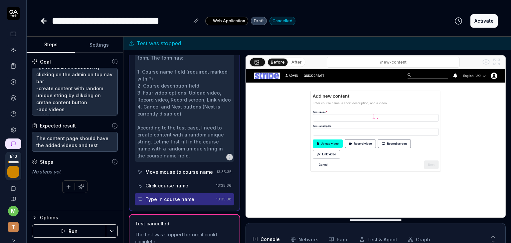
scroll to position [16, 0]
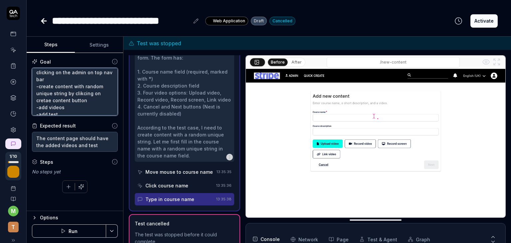
drag, startPoint x: 87, startPoint y: 99, endPoint x: 68, endPoint y: 94, distance: 19.7
click at [68, 94] on textarea "The user should be able to -go to admin dashboard by clicking on the admin on t…" at bounding box center [75, 92] width 86 height 48
click at [46, 77] on textarea "The user should be able to -go to admin dashboard by clicking on the admin on t…" at bounding box center [75, 92] width 86 height 48
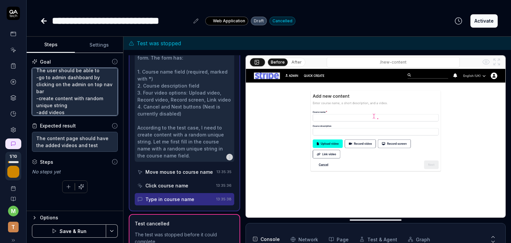
scroll to position [10, 0]
click at [68, 98] on textarea "The user should be able to -go to admin dashboard by clicking on the admin on t…" at bounding box center [75, 92] width 86 height 48
click at [55, 96] on textarea "The user should be able to -go to admin dashboard by clicking on the admin on t…" at bounding box center [75, 92] width 86 height 48
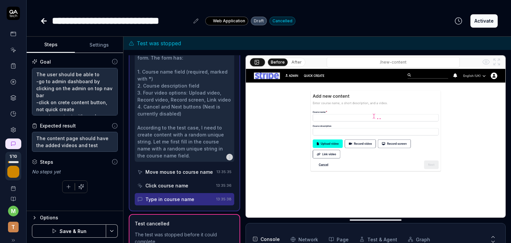
click at [89, 233] on button "Save & Run" at bounding box center [69, 230] width 74 height 13
click at [11, 50] on icon at bounding box center [11, 50] width 0 height 1
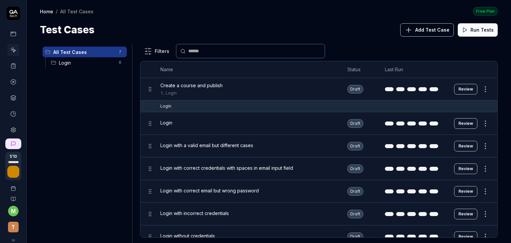
click at [202, 86] on span "Create a course and publish" at bounding box center [192, 85] width 62 height 7
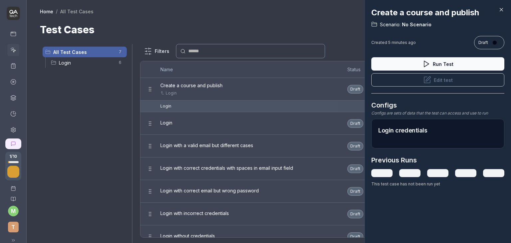
click at [436, 78] on button "Edit test" at bounding box center [438, 79] width 133 height 13
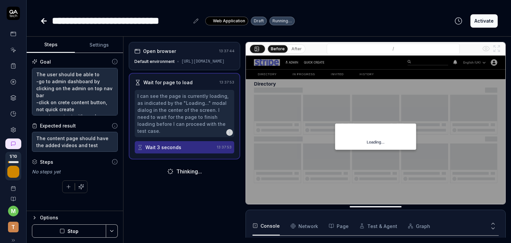
scroll to position [78, 0]
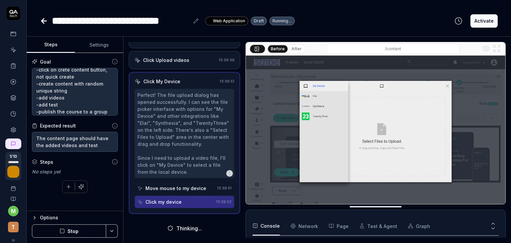
scroll to position [213, 0]
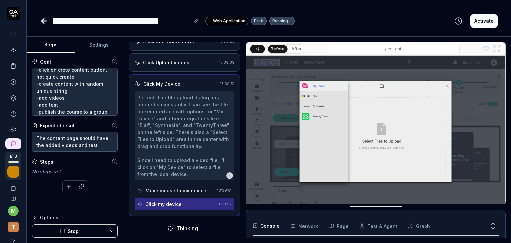
click at [71, 229] on button "Stop" at bounding box center [69, 230] width 74 height 13
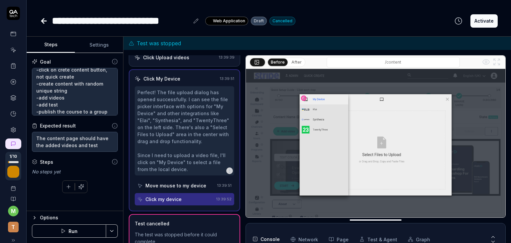
scroll to position [40, 0]
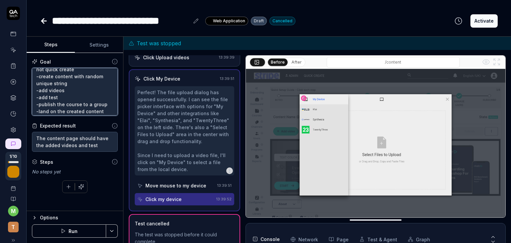
click at [67, 91] on textarea "The user should be able to -go to admin dashboard by clicking on the admin on t…" at bounding box center [75, 92] width 86 height 48
click at [70, 102] on textarea "The user should be able to -go to admin dashboard by clicking on the admin on t…" at bounding box center [75, 92] width 86 height 48
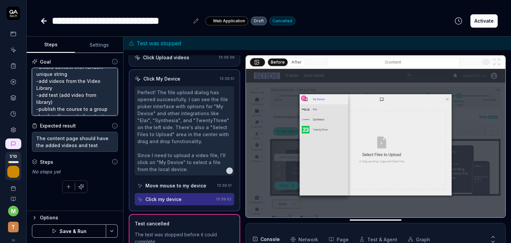
scroll to position [63, 0]
click at [65, 109] on textarea "The user should be able to -go to admin dashboard by clicking on the admin on t…" at bounding box center [75, 92] width 86 height 48
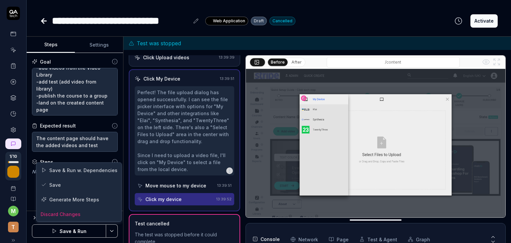
click at [110, 229] on html "**********" at bounding box center [255, 121] width 511 height 243
click at [65, 185] on div "Save" at bounding box center [79, 184] width 85 height 15
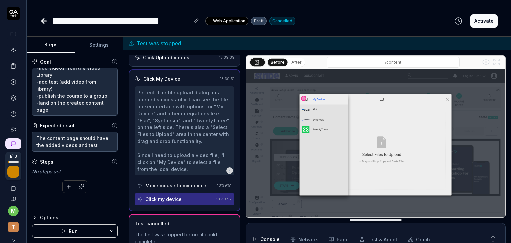
click at [12, 51] on icon at bounding box center [13, 50] width 6 height 6
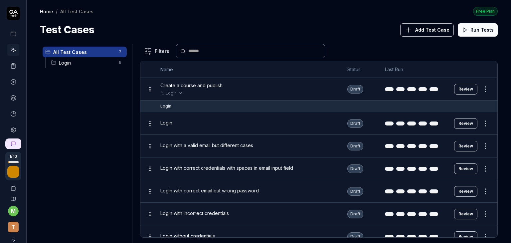
click at [213, 91] on div "Login" at bounding box center [248, 93] width 174 height 6
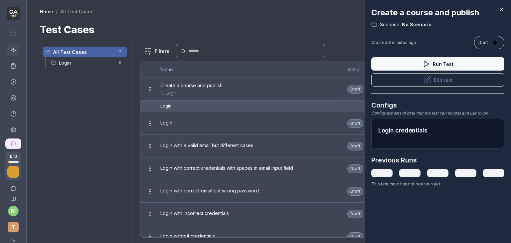
click at [425, 80] on icon at bounding box center [428, 80] width 8 height 8
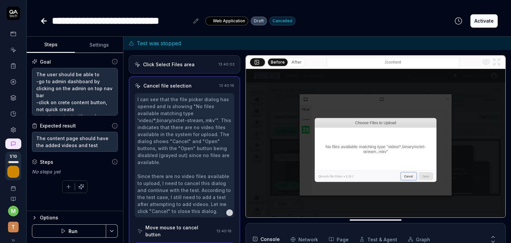
scroll to position [282, 0]
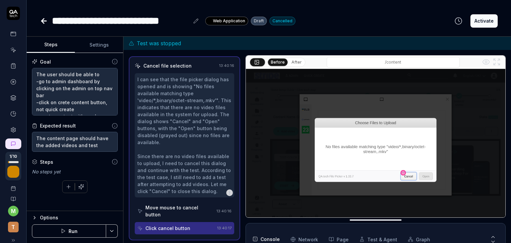
click at [171, 231] on div "Click cancel button" at bounding box center [168, 228] width 45 height 7
click at [84, 230] on button "Run" at bounding box center [69, 230] width 74 height 13
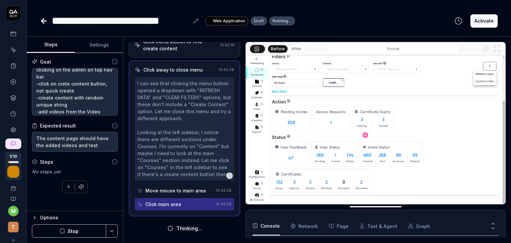
scroll to position [16, 0]
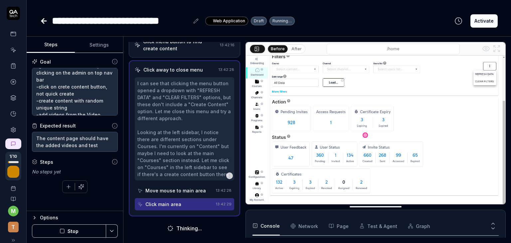
click at [85, 231] on button "Stop" at bounding box center [69, 230] width 74 height 13
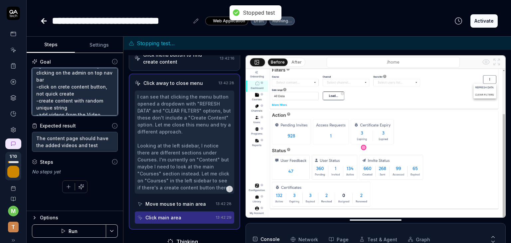
click at [83, 93] on textarea "The user should be able to -go to admin dashboard by clicking on the admin on t…" at bounding box center [75, 92] width 86 height 48
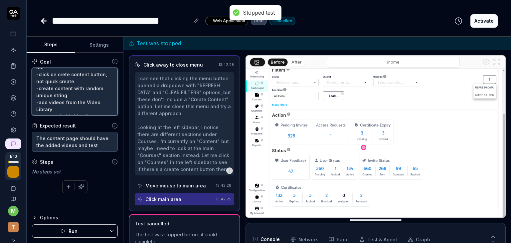
scroll to position [28, 0]
click at [76, 93] on textarea "The user should be able to -go to admin dashboard by clicking on the admin on t…" at bounding box center [75, 92] width 86 height 48
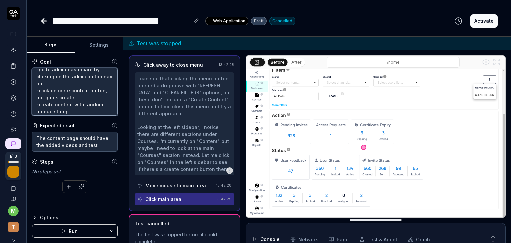
scroll to position [9, 0]
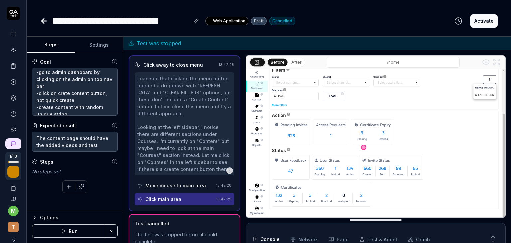
click at [10, 51] on icon at bounding box center [13, 50] width 6 height 6
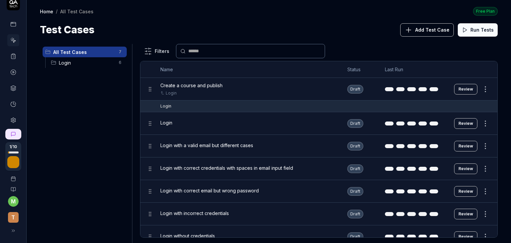
scroll to position [9, 0]
click at [209, 82] on span "Create a course and publish" at bounding box center [192, 85] width 62 height 7
click at [203, 90] on div "Login" at bounding box center [248, 93] width 174 height 6
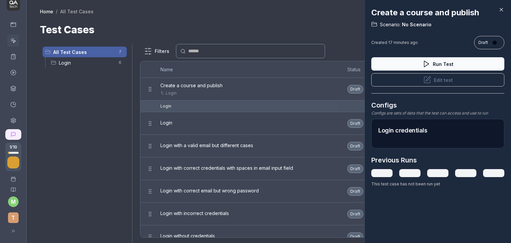
click at [436, 78] on button "Edit test" at bounding box center [438, 79] width 133 height 13
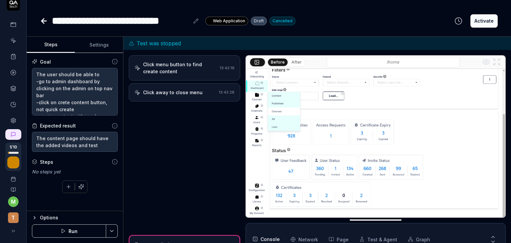
scroll to position [115, 0]
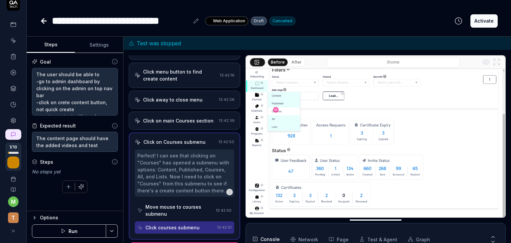
scroll to position [103, 0]
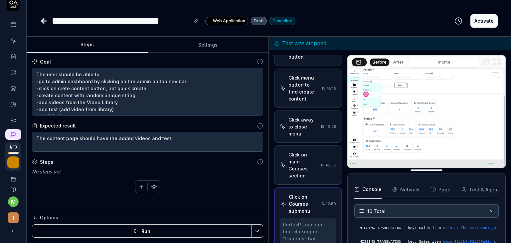
click at [370, 75] on div "Steps Settings Goal The user should be able to -go to admin dashboard by clicki…" at bounding box center [269, 140] width 485 height 206
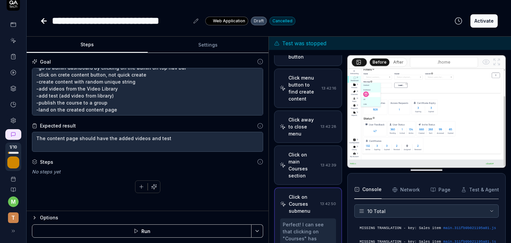
scroll to position [0, 0]
